Goal: Task Accomplishment & Management: Complete application form

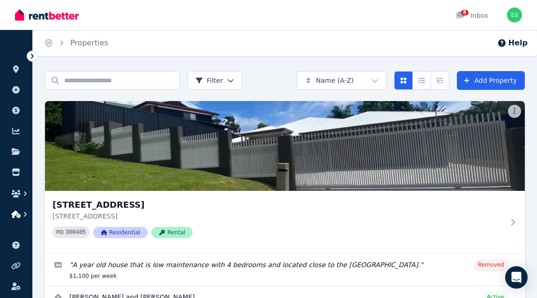
click at [17, 214] on icon "button" at bounding box center [15, 214] width 9 height 7
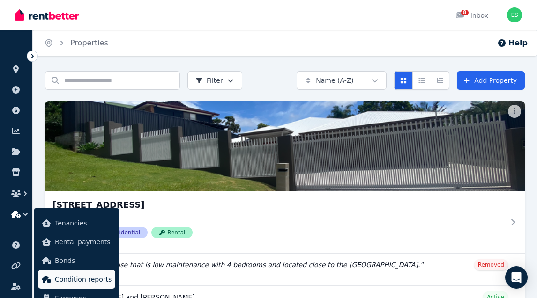
click at [88, 278] on span "Condition reports" at bounding box center [83, 279] width 57 height 11
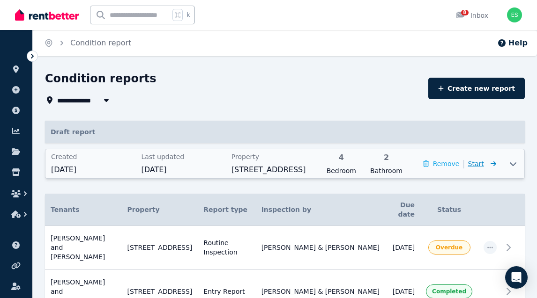
click at [480, 165] on span "Start" at bounding box center [476, 163] width 16 height 7
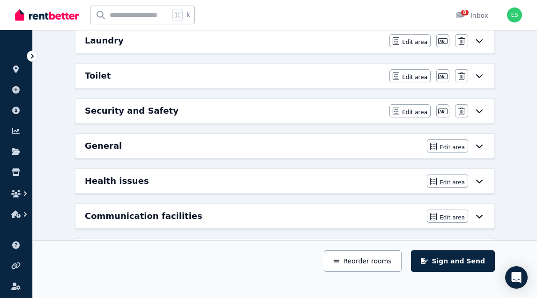
scroll to position [453, 0]
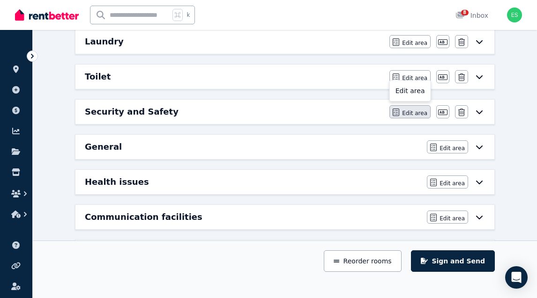
click at [413, 112] on span "Edit area" at bounding box center [414, 113] width 25 height 7
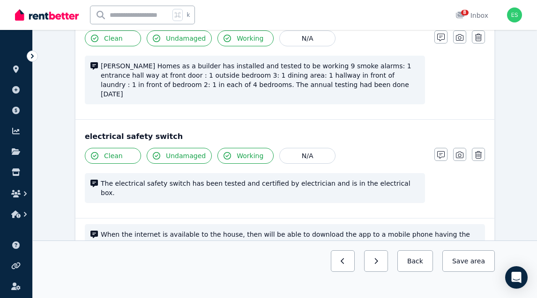
scroll to position [639, 0]
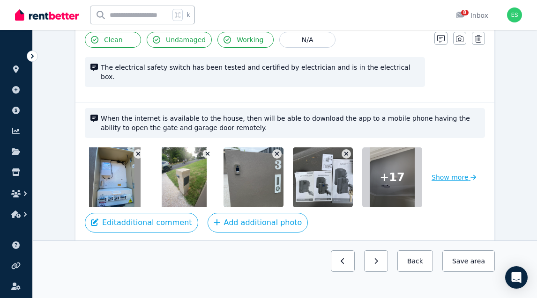
click at [449, 147] on button "Show more" at bounding box center [453, 177] width 44 height 60
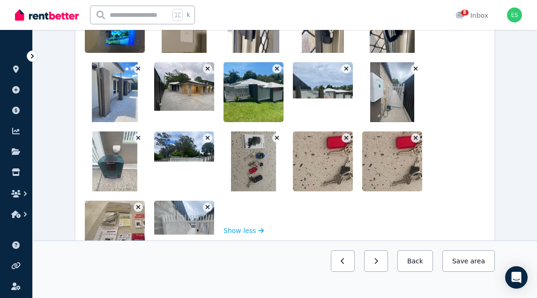
scroll to position [863, 0]
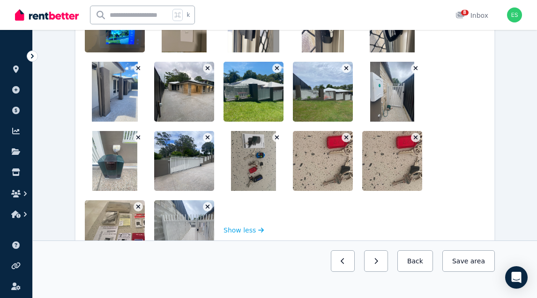
click at [344, 131] on img at bounding box center [348, 161] width 111 height 60
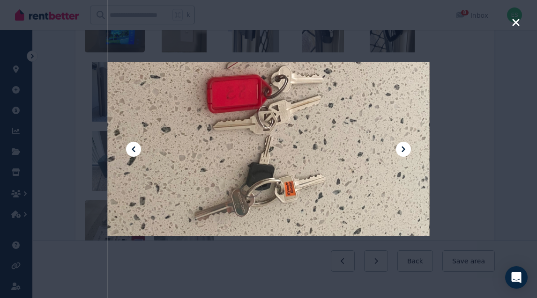
click at [404, 152] on icon at bounding box center [403, 149] width 11 height 11
click at [517, 22] on icon "button" at bounding box center [515, 22] width 8 height 11
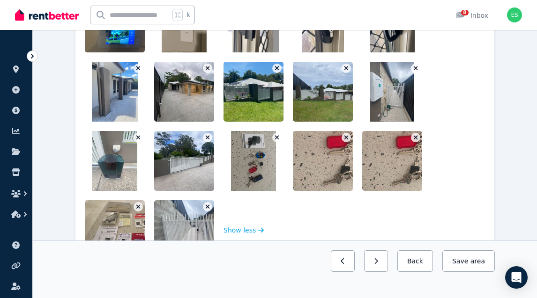
click at [413, 136] on icon "button" at bounding box center [415, 138] width 4 height 4
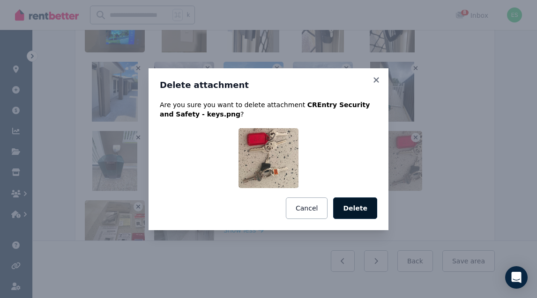
click at [358, 210] on button "Delete" at bounding box center [355, 209] width 44 height 22
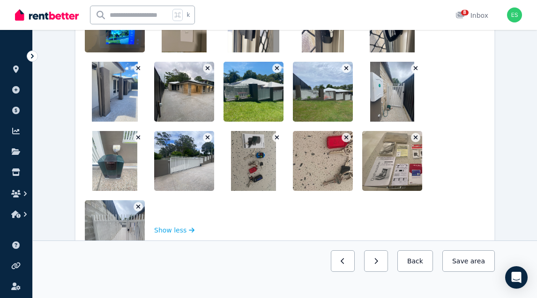
scroll to position [916, 0]
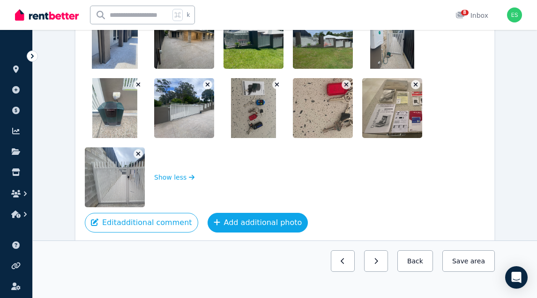
click at [245, 213] on button "Add additional photo" at bounding box center [257, 223] width 101 height 20
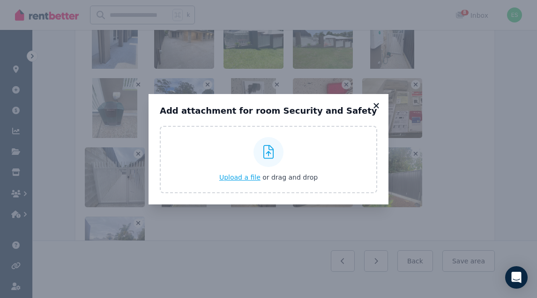
click at [377, 103] on icon at bounding box center [375, 105] width 5 height 5
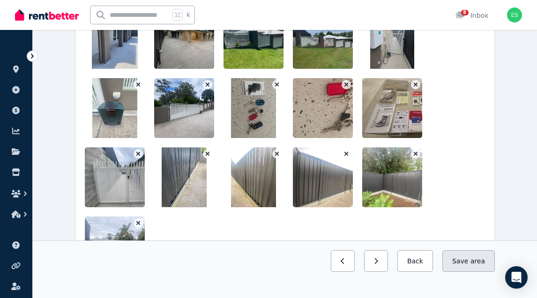
click at [465, 263] on button "Save area" at bounding box center [468, 262] width 52 height 22
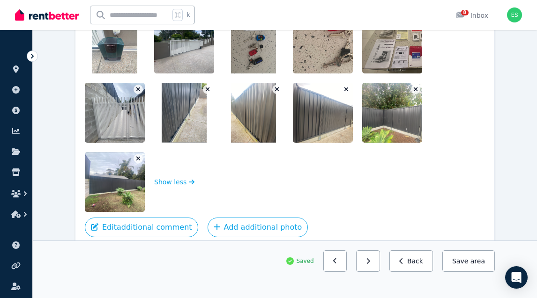
scroll to position [981, 0]
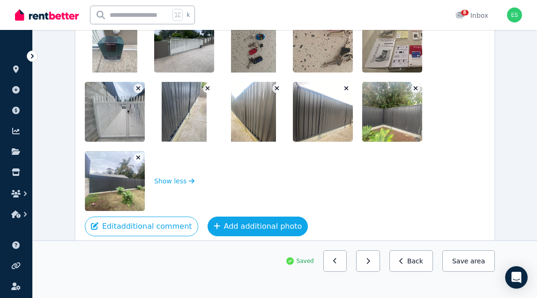
click at [243, 217] on button "Add additional photo" at bounding box center [257, 227] width 101 height 20
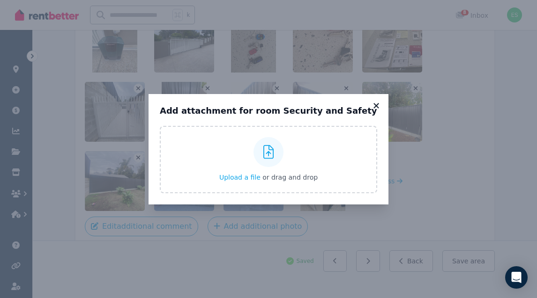
click at [375, 105] on icon at bounding box center [375, 106] width 9 height 8
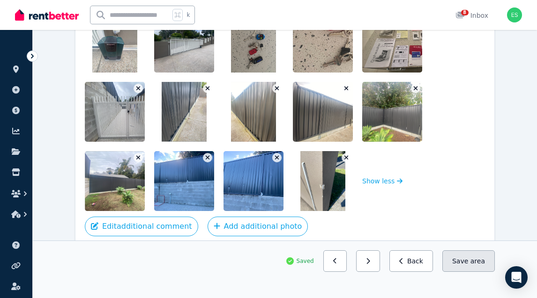
click at [478, 262] on span "area" at bounding box center [477, 261] width 15 height 9
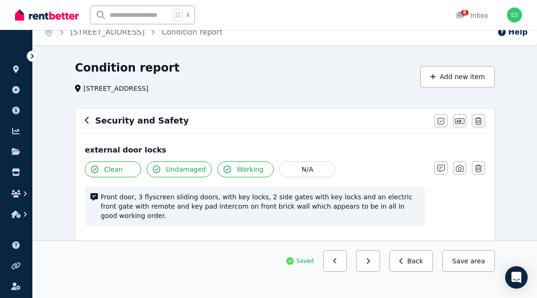
scroll to position [14, 0]
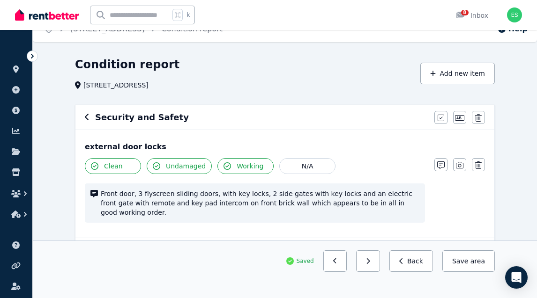
click at [87, 116] on icon "button" at bounding box center [87, 117] width 4 height 7
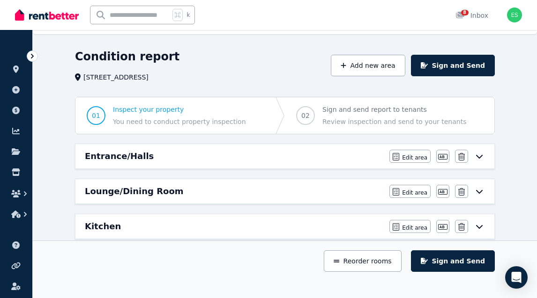
scroll to position [21, 0]
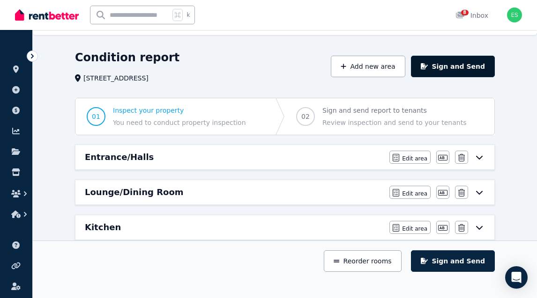
click at [460, 69] on button "Sign and Send" at bounding box center [453, 67] width 84 height 22
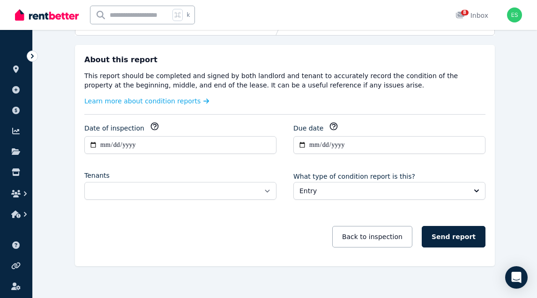
scroll to position [122, 0]
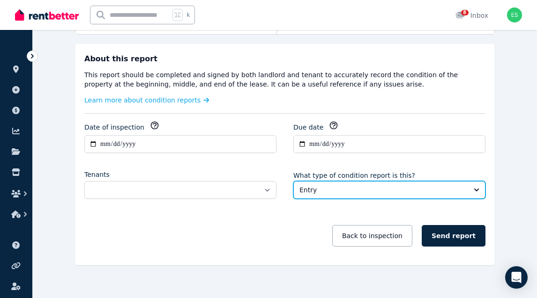
click at [476, 188] on button "Entry" at bounding box center [389, 190] width 192 height 18
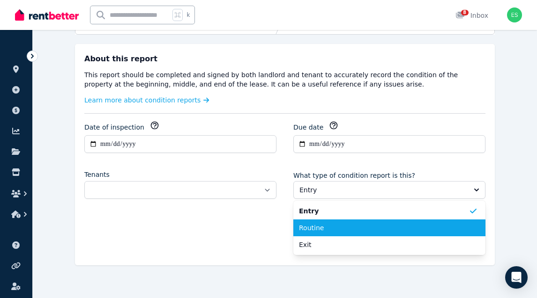
click at [449, 226] on span "Routine" at bounding box center [384, 227] width 170 height 9
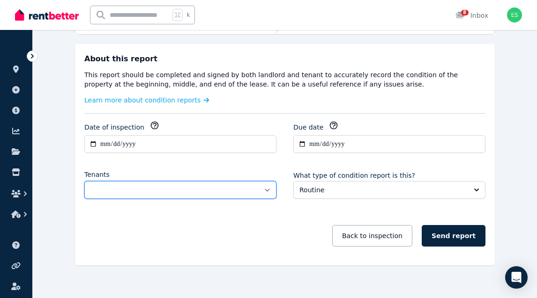
click at [266, 189] on select "**********" at bounding box center [180, 190] width 192 height 18
select select "**********"
click at [84, 181] on select "**********" at bounding box center [180, 190] width 192 height 18
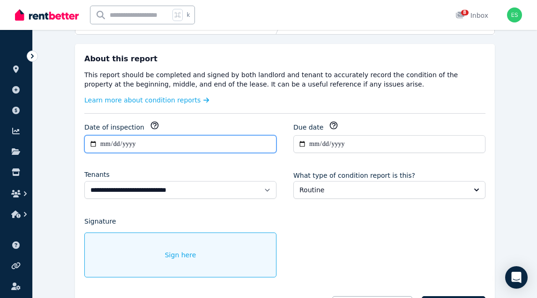
click at [92, 144] on input "**********" at bounding box center [180, 144] width 192 height 18
type input "**********"
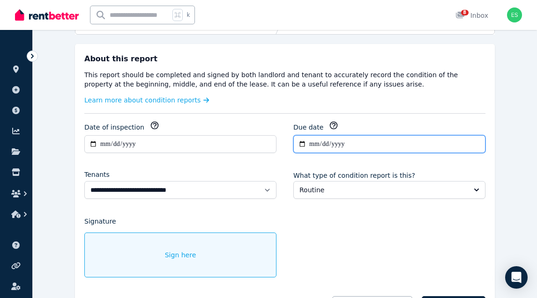
click at [301, 142] on input "**********" at bounding box center [389, 144] width 192 height 18
type input "**********"
drag, startPoint x: 103, startPoint y: 242, endPoint x: 121, endPoint y: 246, distance: 18.4
click at [121, 246] on div "Sign here" at bounding box center [180, 255] width 192 height 45
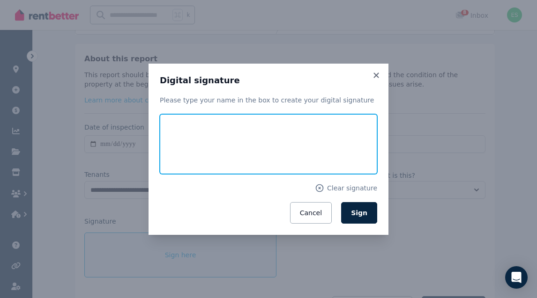
drag, startPoint x: 180, startPoint y: 129, endPoint x: 192, endPoint y: 117, distance: 16.2
click at [192, 117] on input "text" at bounding box center [268, 144] width 217 height 60
type input "*******"
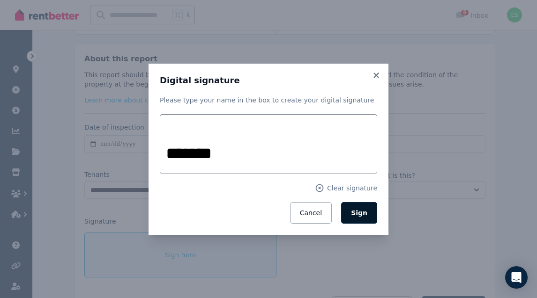
click at [364, 213] on span "Sign" at bounding box center [359, 212] width 16 height 7
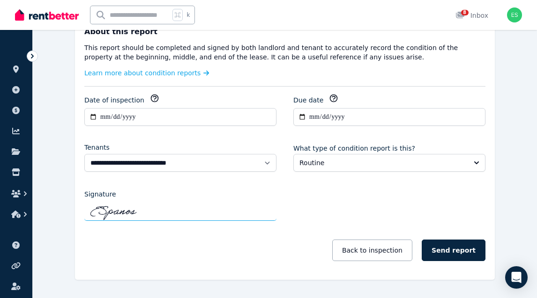
scroll to position [173, 0]
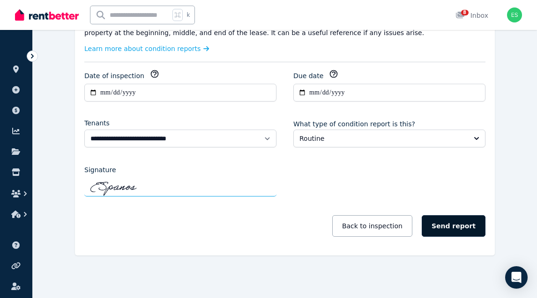
click at [457, 226] on button "Send report" at bounding box center [453, 226] width 64 height 22
